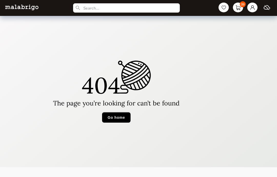
click at [124, 117] on button "Go home" at bounding box center [116, 117] width 29 height 10
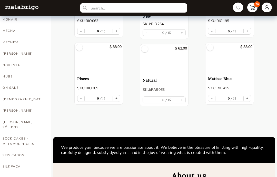
scroll to position [227, 0]
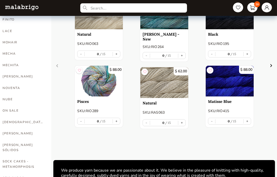
click at [12, 128] on link "[PERSON_NAME]" at bounding box center [23, 133] width 41 height 11
select select "INDEX"
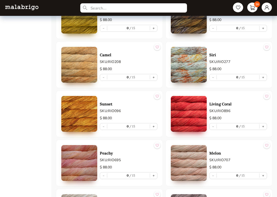
click at [153, 128] on button "+" at bounding box center [153, 127] width 7 height 6
type input "1"
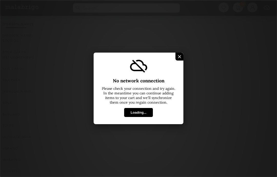
scroll to position [316, 0]
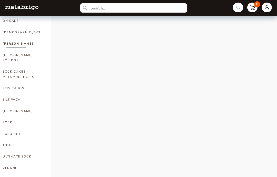
select select "INDEX"
